Goal: Task Accomplishment & Management: Manage account settings

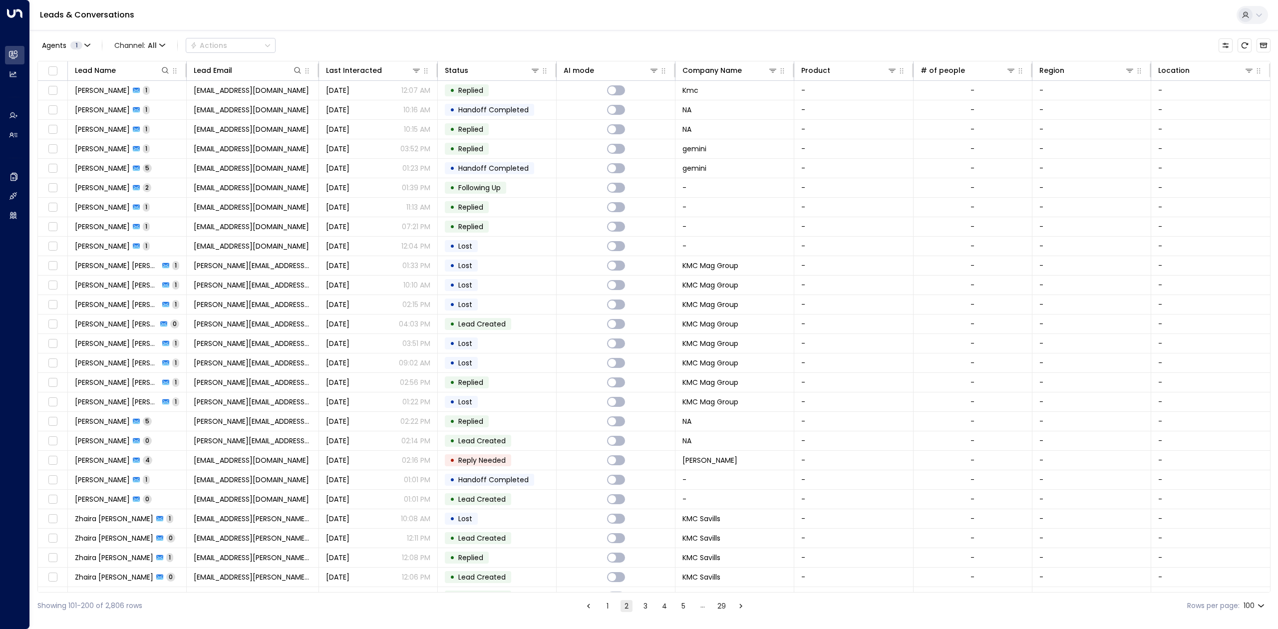
click at [608, 603] on button "1" at bounding box center [607, 606] width 12 height 12
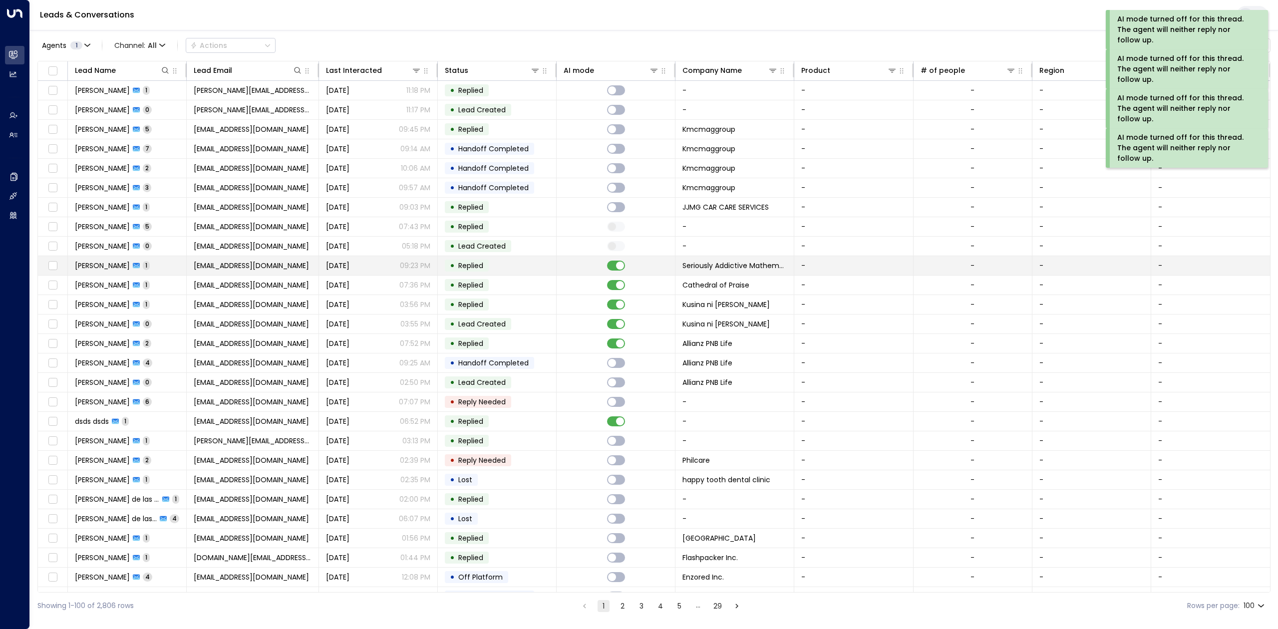
click at [617, 272] on td at bounding box center [615, 265] width 119 height 19
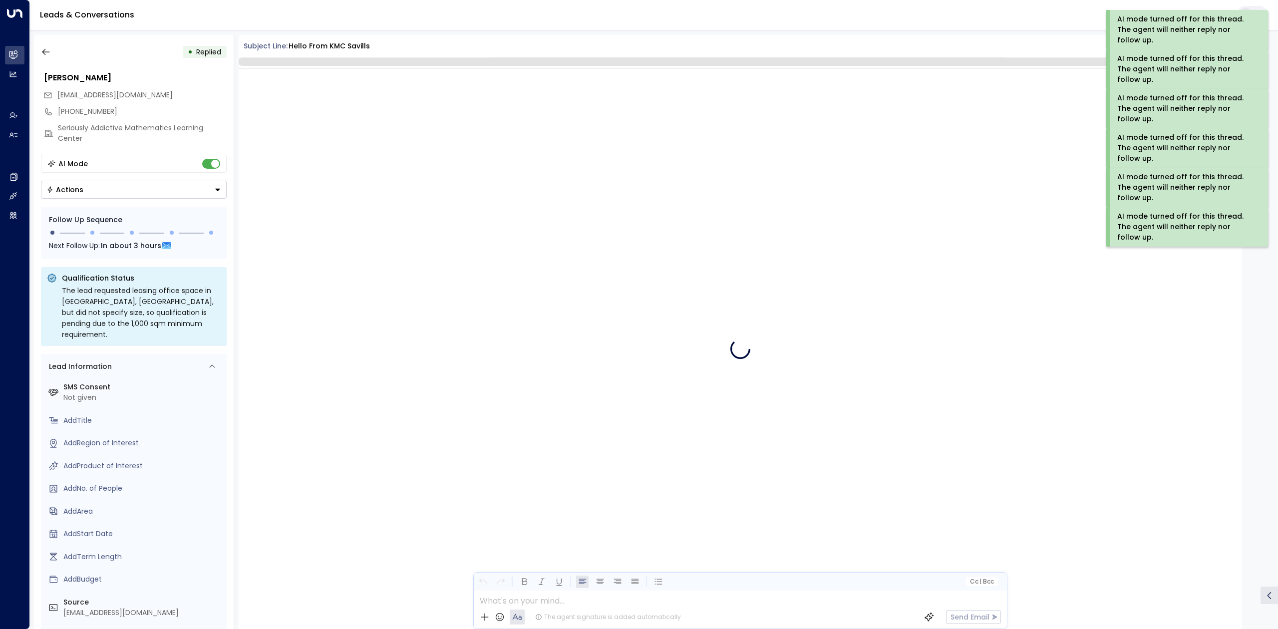
scroll to position [209, 0]
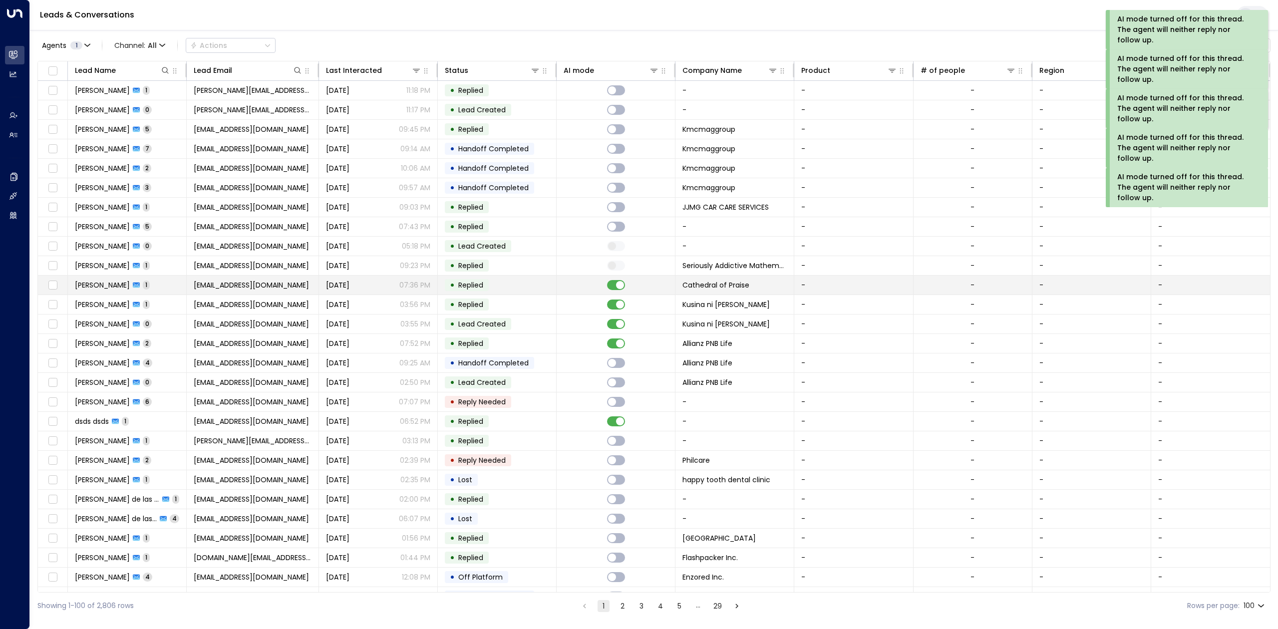
click at [619, 292] on td at bounding box center [615, 284] width 119 height 19
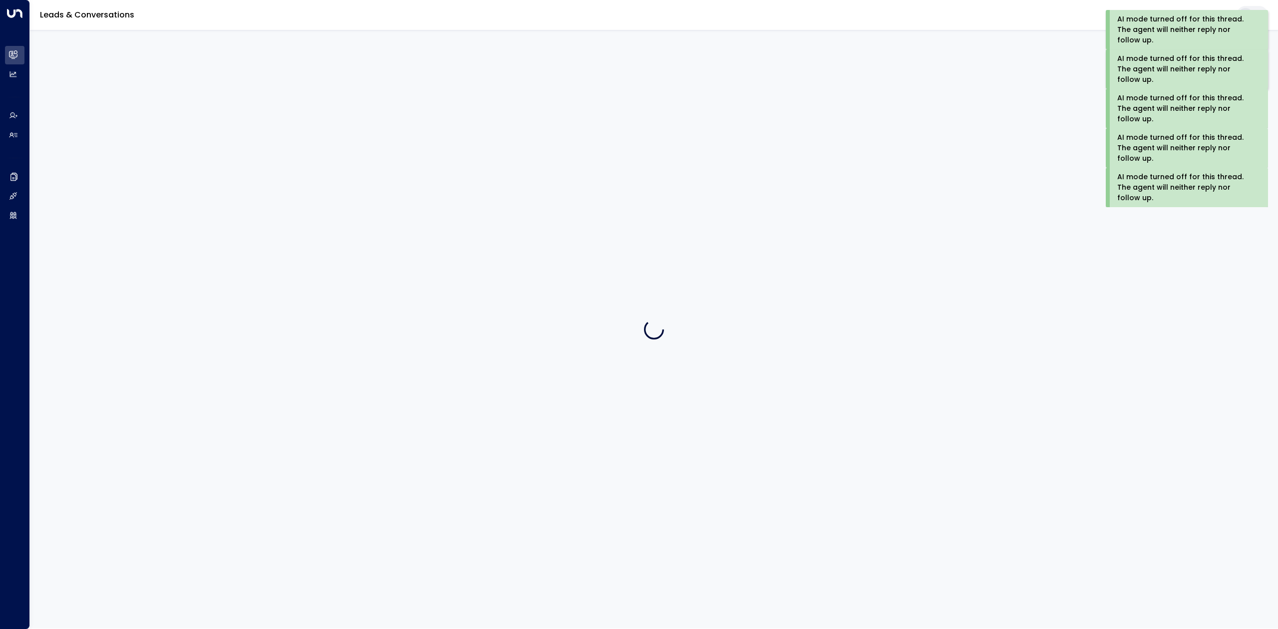
click at [619, 308] on div at bounding box center [654, 329] width 1248 height 598
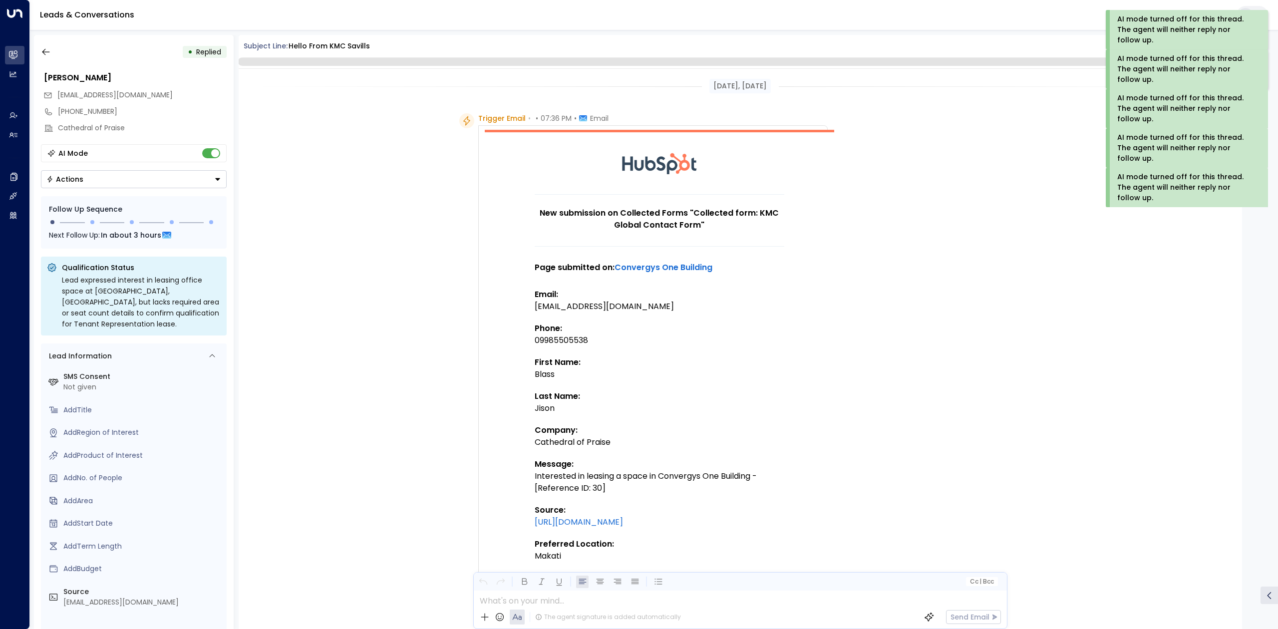
scroll to position [209, 0]
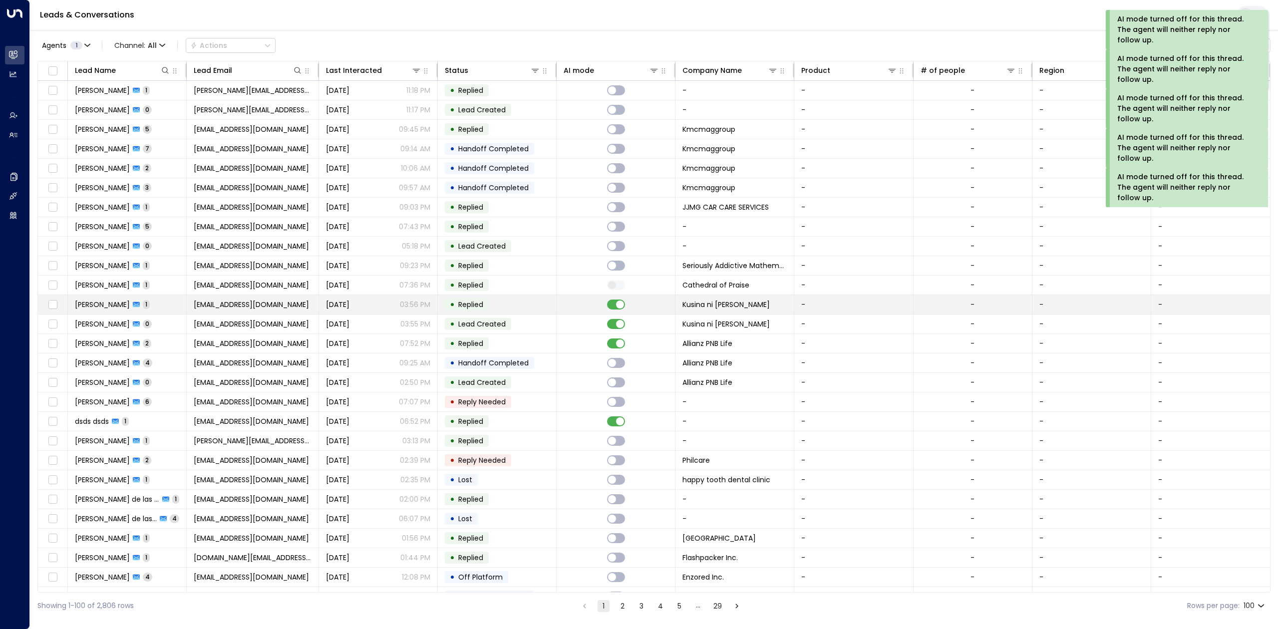
click at [613, 313] on td at bounding box center [615, 304] width 119 height 19
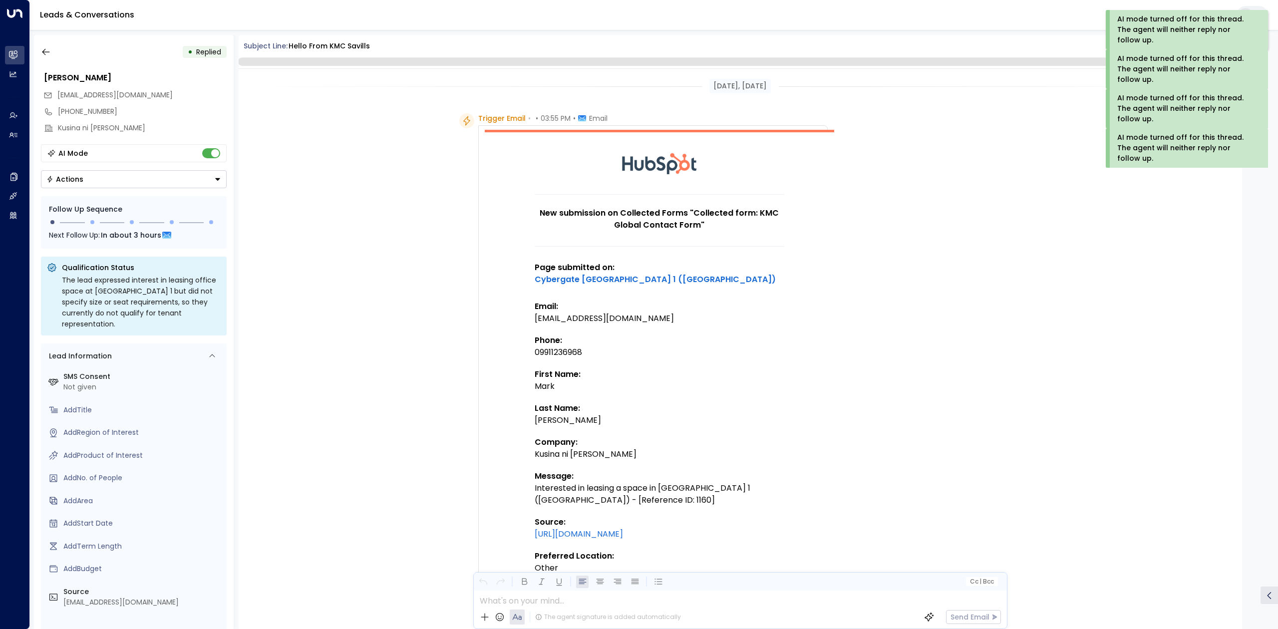
scroll to position [209, 0]
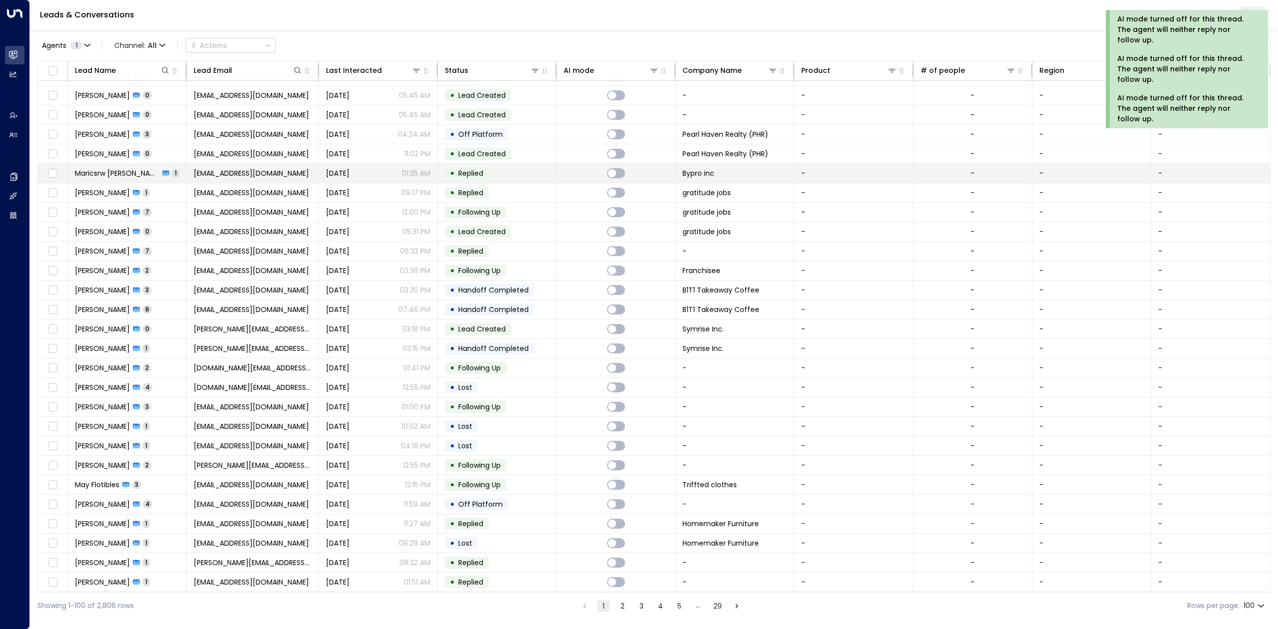
scroll to position [1159, 0]
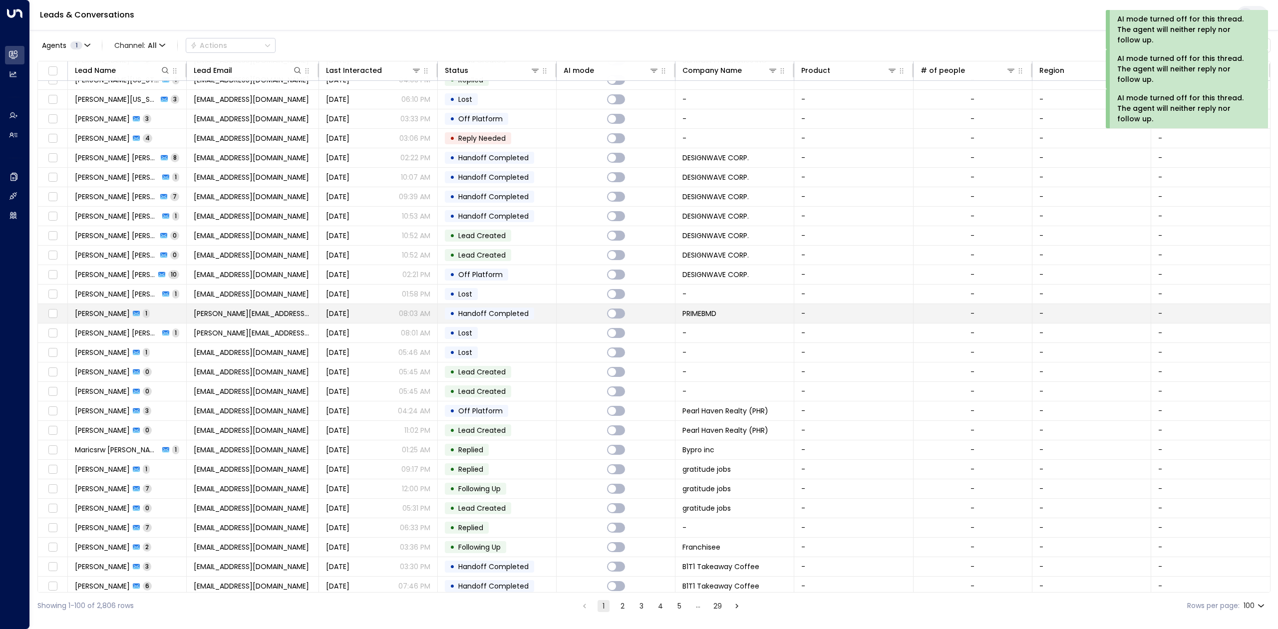
click at [539, 323] on td "• Handoff Completed" at bounding box center [497, 313] width 119 height 19
